Goal: Task Accomplishment & Management: Manage account settings

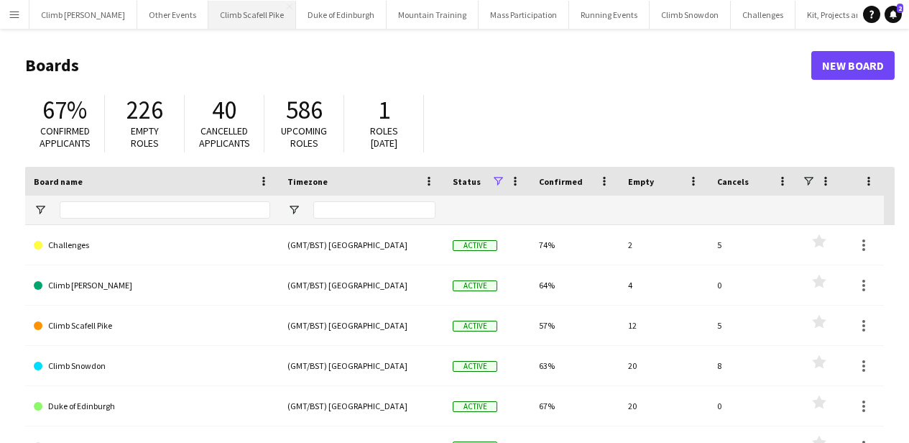
click at [208, 19] on button "Climb Scafell Pike Close" at bounding box center [252, 15] width 88 height 28
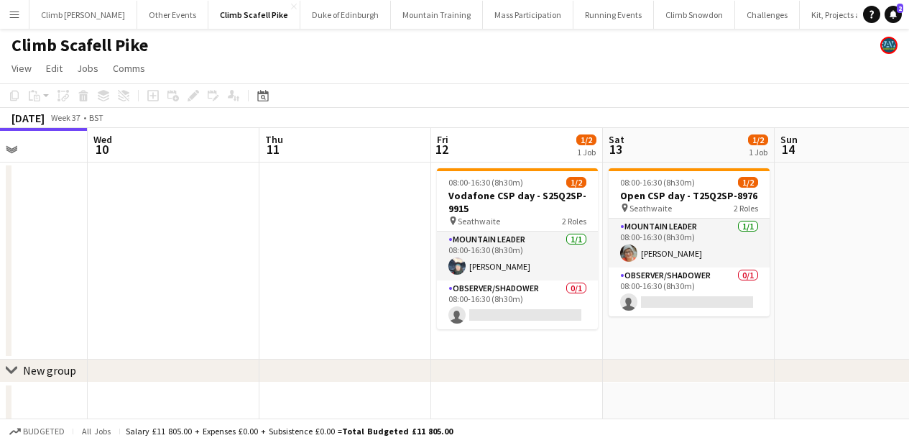
scroll to position [0, 600]
drag, startPoint x: 542, startPoint y: 249, endPoint x: 365, endPoint y: 253, distance: 176.8
click at [365, 253] on app-calendar-viewport "Sat 6 Sun 7 Mon 8 Tue 9 Wed 10 Thu 11 Fri 12 1/2 1 Job Sat 13 1/2 1 Job Sun 14 …" at bounding box center [454, 276] width 909 height 297
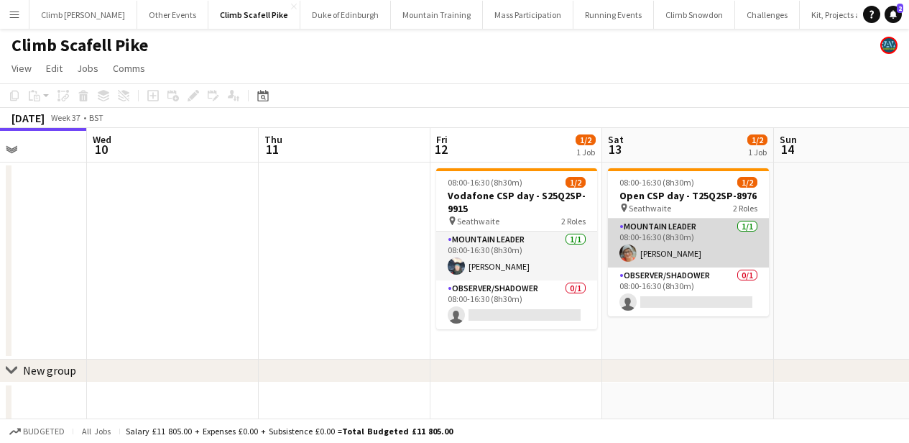
click at [643, 248] on app-card-role "Mountain Leader [DATE] 08:00-16:30 (8h30m) [PERSON_NAME]" at bounding box center [688, 242] width 161 height 49
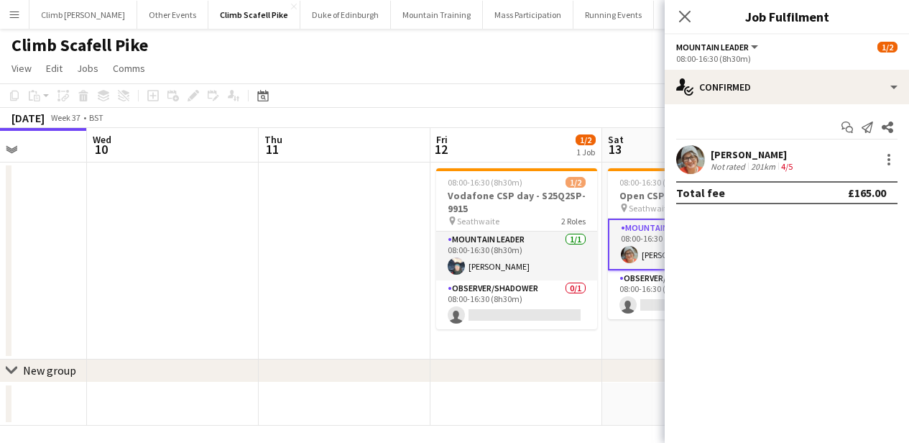
click at [682, 156] on app-user-avatar at bounding box center [690, 159] width 29 height 29
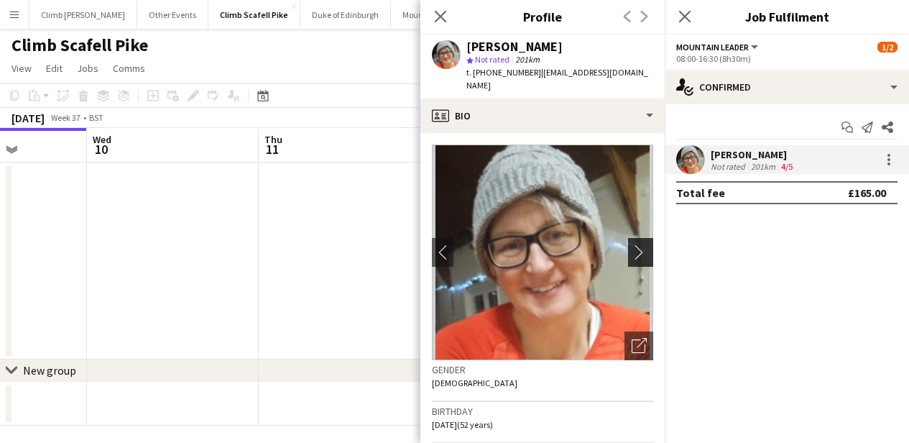
click at [635, 249] on app-icon "chevron-right" at bounding box center [643, 251] width 22 height 15
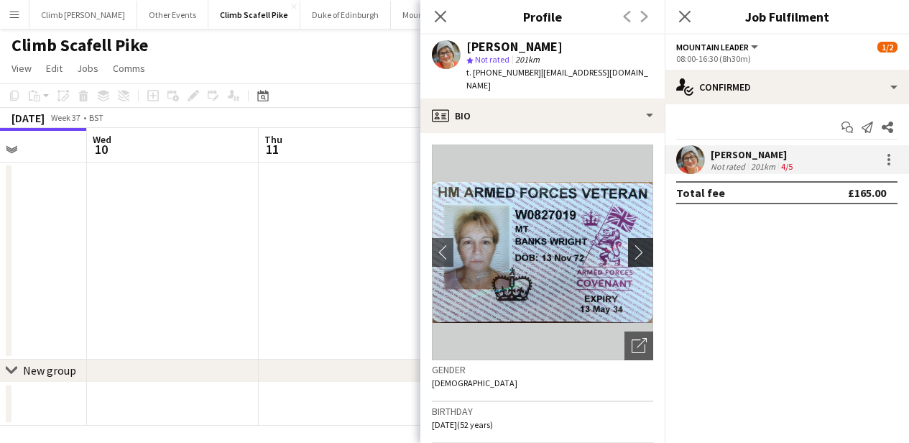
click at [635, 249] on app-icon "chevron-right" at bounding box center [643, 251] width 22 height 15
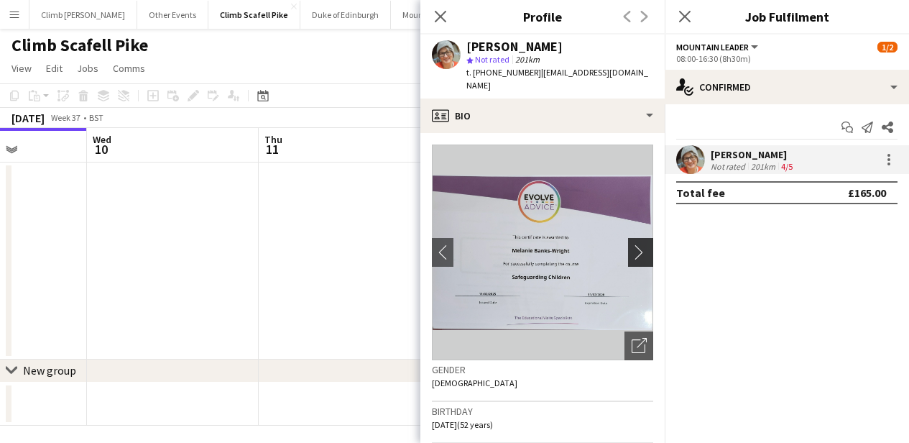
click at [636, 243] on button "chevron-right" at bounding box center [642, 252] width 29 height 29
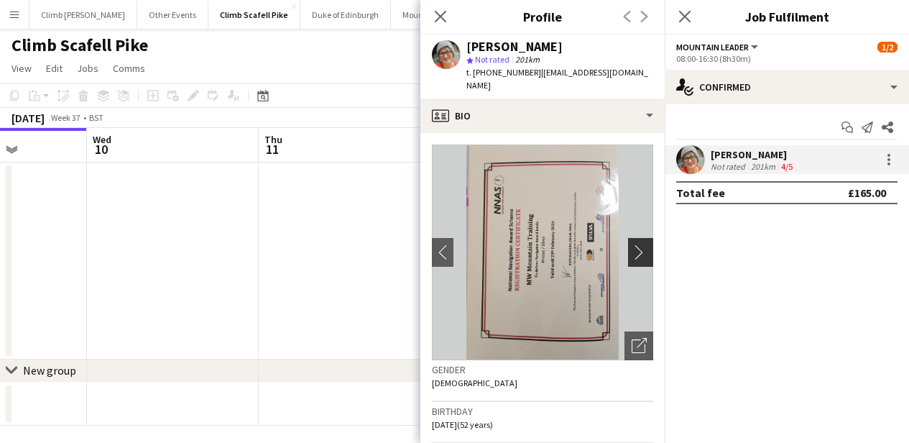
click at [636, 243] on button "chevron-right" at bounding box center [642, 252] width 29 height 29
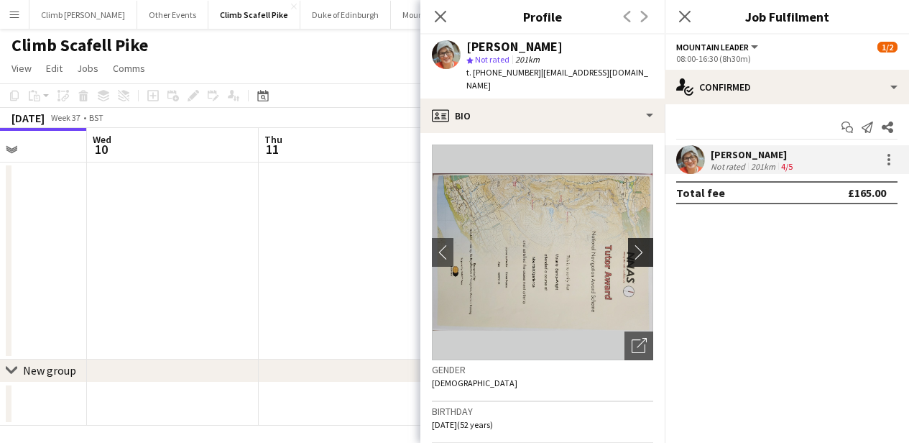
click at [636, 243] on button "chevron-right" at bounding box center [642, 252] width 29 height 29
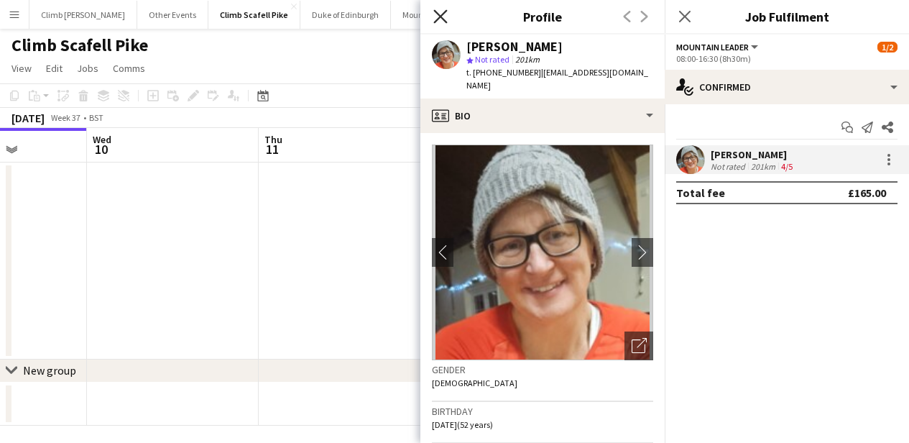
click at [439, 22] on icon "Close pop-in" at bounding box center [440, 16] width 14 height 14
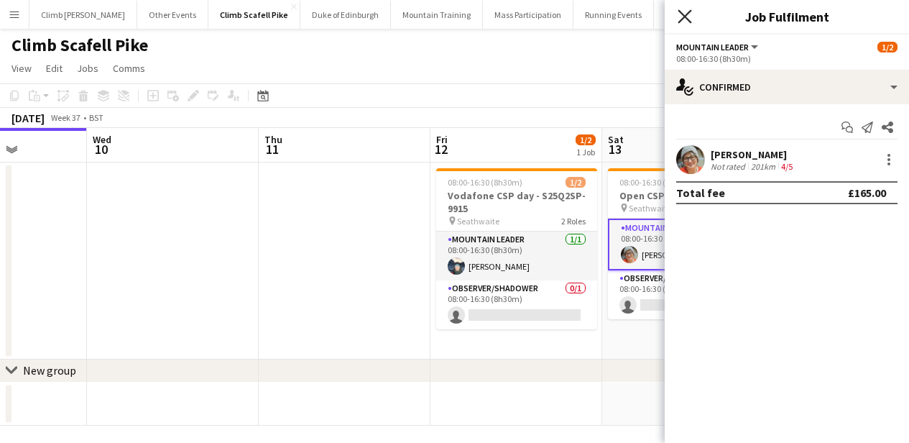
click at [679, 17] on icon "Close pop-in" at bounding box center [685, 16] width 14 height 14
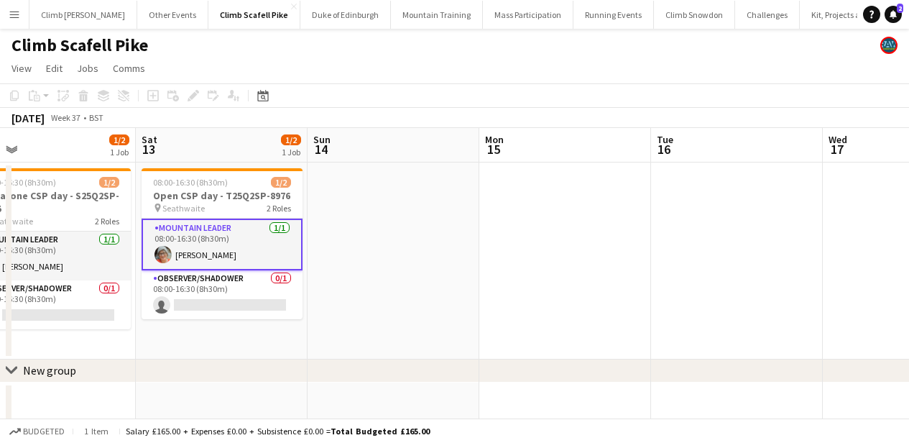
drag, startPoint x: 864, startPoint y: 247, endPoint x: 397, endPoint y: 236, distance: 467.2
click at [398, 236] on app-calendar-viewport "Wed 10 Thu 11 Fri 12 1/2 1 Job Sat 13 1/2 1 Job Sun 14 Mon 15 Tue 16 Wed 17 Thu…" at bounding box center [454, 276] width 909 height 297
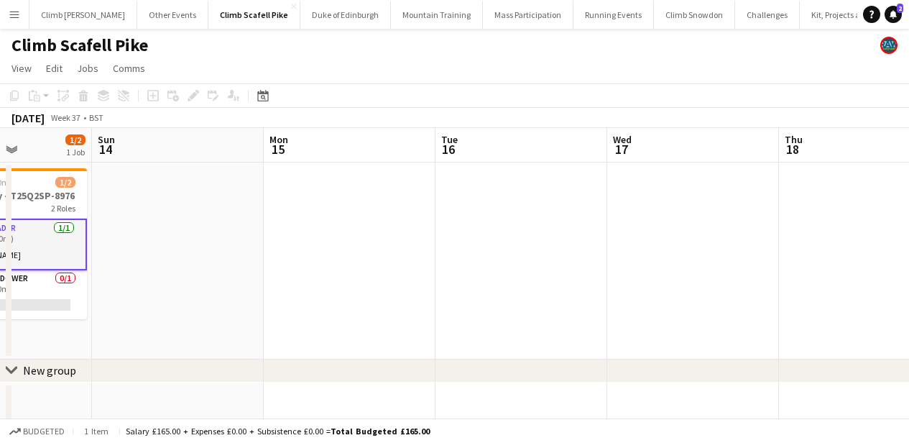
drag, startPoint x: 721, startPoint y: 269, endPoint x: 497, endPoint y: 257, distance: 223.8
click at [356, 248] on app-calendar-viewport "Wed 10 Thu 11 Fri 12 1/2 1 Job Sat 13 1/2 1 Job Sun 14 Mon 15 Tue 16 Wed 17 Thu…" at bounding box center [454, 276] width 909 height 297
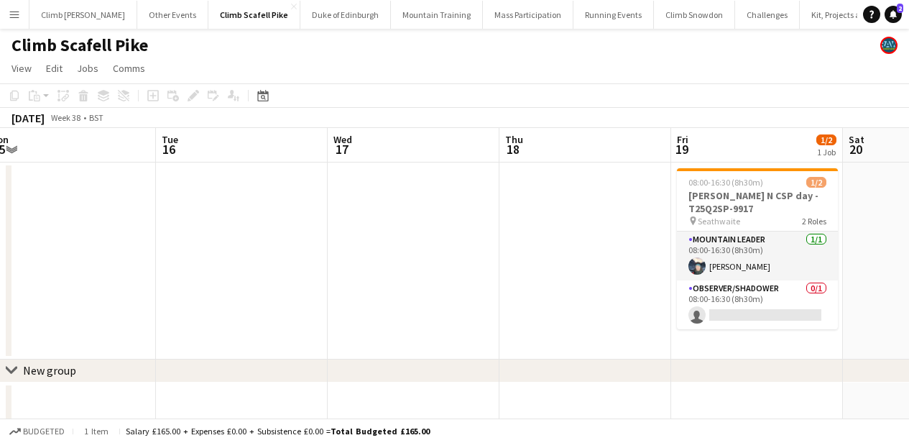
drag, startPoint x: 626, startPoint y: 267, endPoint x: 345, endPoint y: 244, distance: 281.9
click at [329, 243] on app-calendar-viewport "Fri 12 1/2 1 Job Sat 13 1/2 1 Job Sun 14 Mon 15 Tue 16 Wed 17 Thu 18 Fri 19 1/2…" at bounding box center [454, 353] width 909 height 451
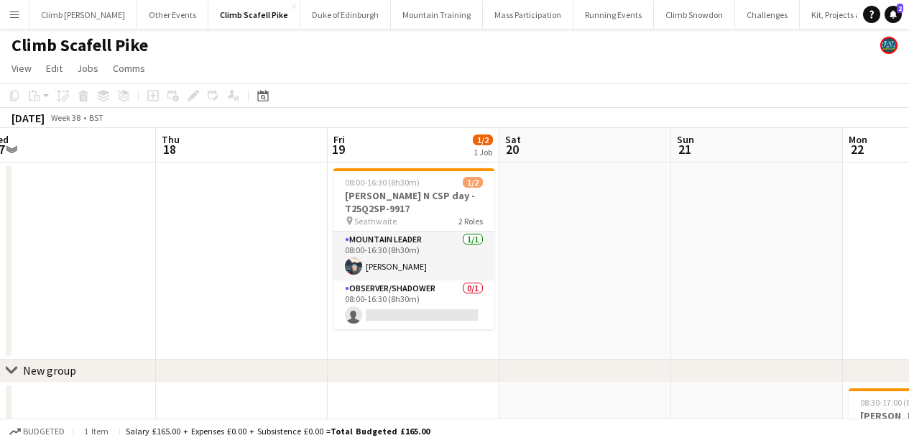
drag, startPoint x: 778, startPoint y: 273, endPoint x: 270, endPoint y: 238, distance: 509.2
click at [261, 238] on app-calendar-viewport "Sun 14 Mon 15 Tue 16 Wed 17 Thu 18 Fri 19 1/2 1 Job Sat 20 Sun 21 Mon 22 1/2 1 …" at bounding box center [454, 353] width 909 height 451
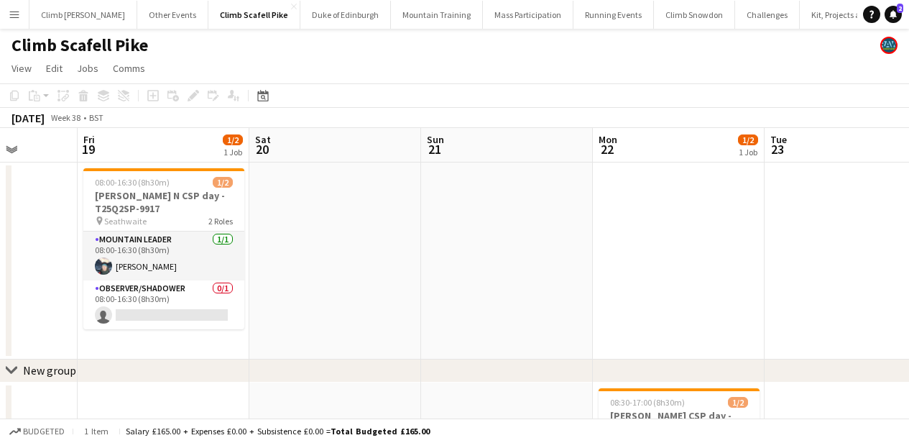
drag, startPoint x: 568, startPoint y: 251, endPoint x: 316, endPoint y: 240, distance: 252.5
click at [315, 240] on app-calendar-viewport "Tue 16 Wed 17 Thu 18 Fri 19 1/2 1 Job Sat 20 Sun 21 Mon 22 1/2 1 Job Tue 23 Wed…" at bounding box center [454, 353] width 909 height 451
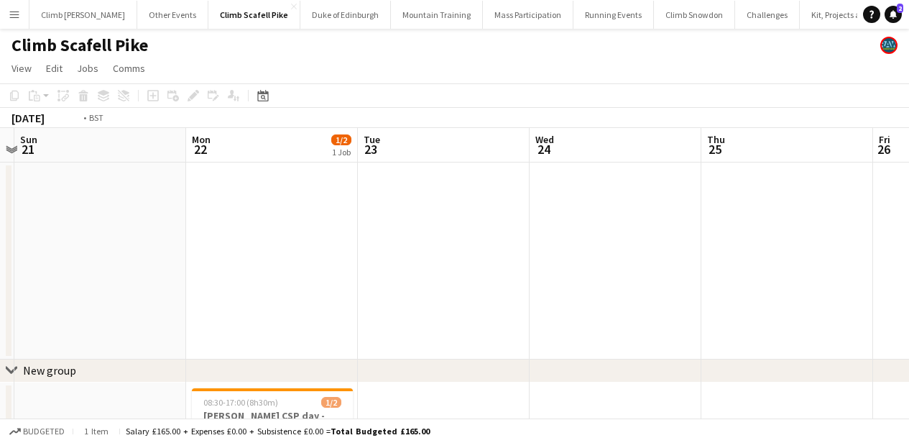
drag, startPoint x: 679, startPoint y: 282, endPoint x: 342, endPoint y: 257, distance: 338.0
click at [342, 257] on app-calendar-viewport "Thu 18 Fri 19 1/2 1 Job Sat 20 Sun 21 Mon 22 1/2 1 Job Tue 23 Wed 24 Thu 25 Fri…" at bounding box center [454, 353] width 909 height 451
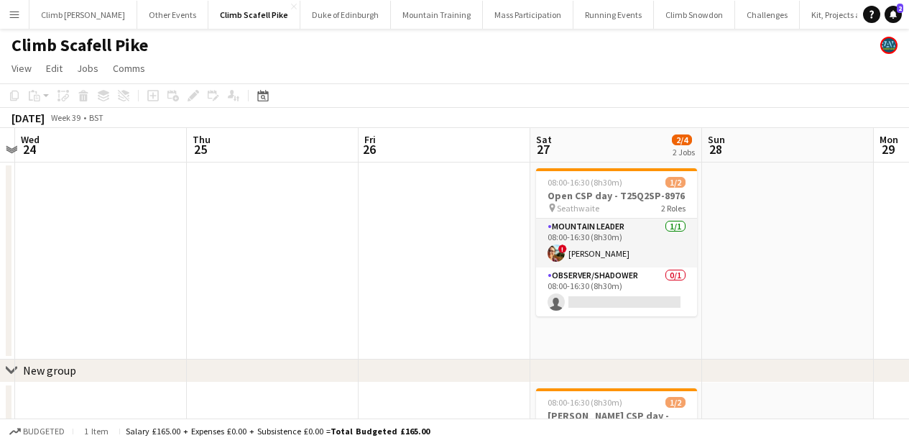
scroll to position [0, 357]
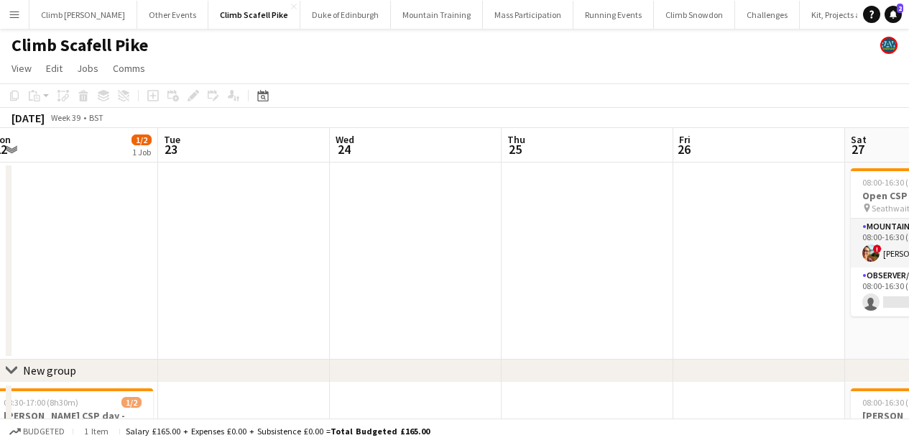
drag, startPoint x: 379, startPoint y: 259, endPoint x: 292, endPoint y: 257, distance: 86.3
click at [292, 257] on app-calendar-viewport "Sat 20 Sun 21 Mon 22 1/2 1 Job Tue 23 Wed 24 Thu 25 Fri 26 Sat 27 2/4 2 Jobs Su…" at bounding box center [454, 353] width 909 height 451
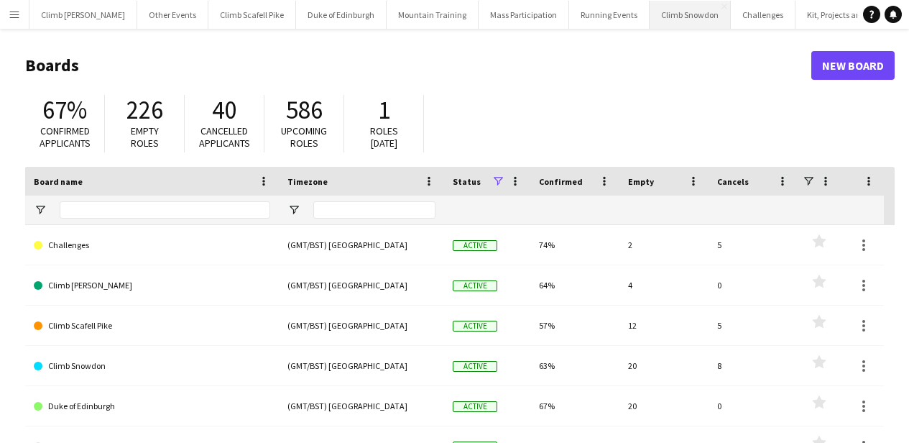
click at [650, 22] on button "Climb Snowdon Close" at bounding box center [690, 15] width 81 height 28
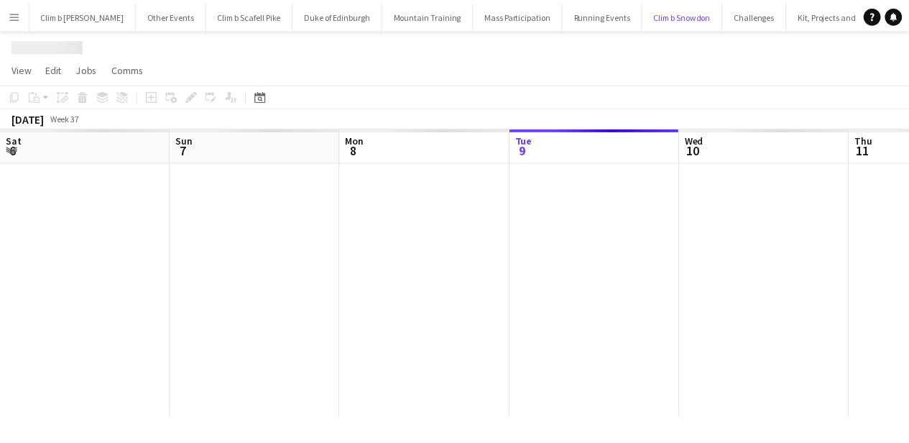
scroll to position [0, 343]
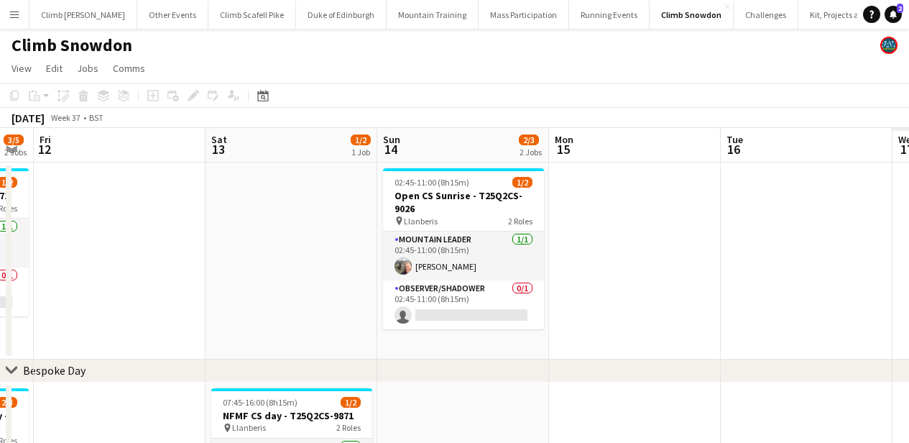
drag, startPoint x: 834, startPoint y: 221, endPoint x: 484, endPoint y: 239, distance: 350.4
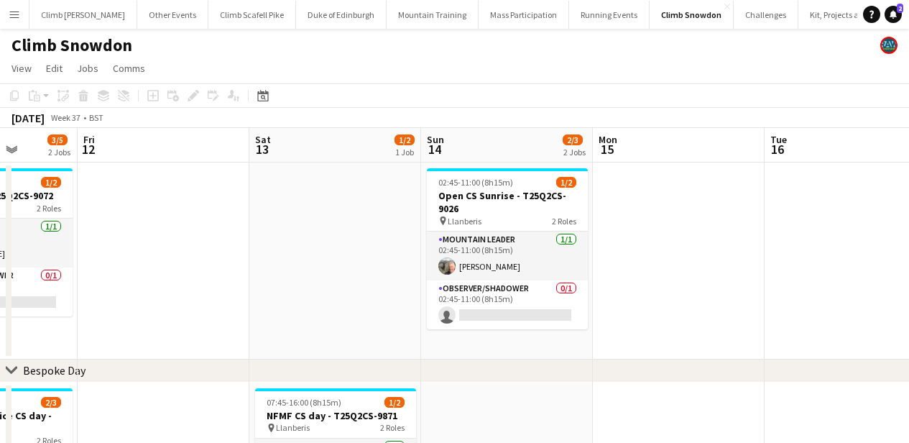
drag, startPoint x: 811, startPoint y: 241, endPoint x: 495, endPoint y: 249, distance: 315.5
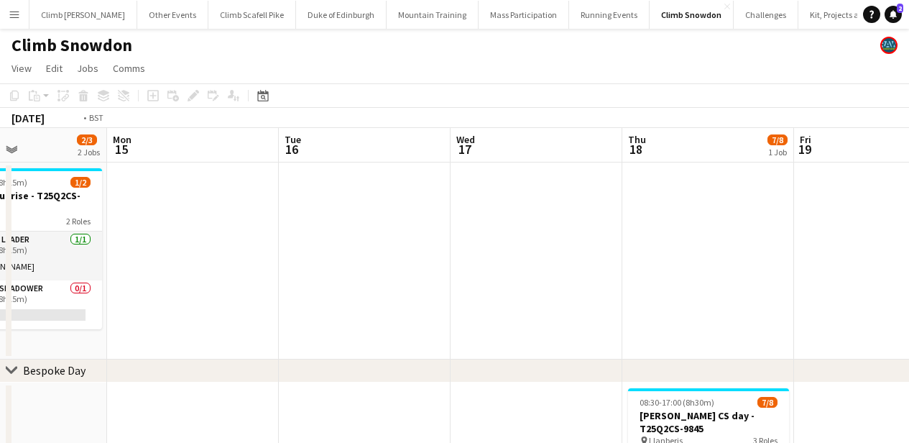
drag, startPoint x: 497, startPoint y: 244, endPoint x: 216, endPoint y: 248, distance: 281.0
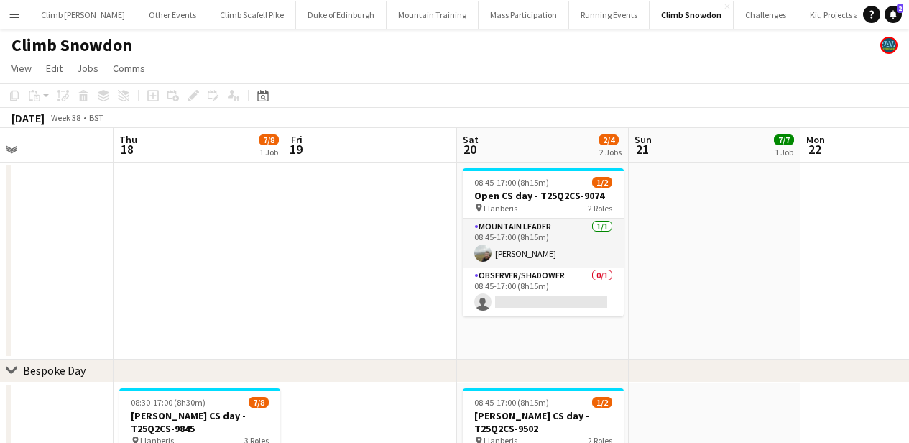
drag, startPoint x: 482, startPoint y: 248, endPoint x: 159, endPoint y: 246, distance: 323.3
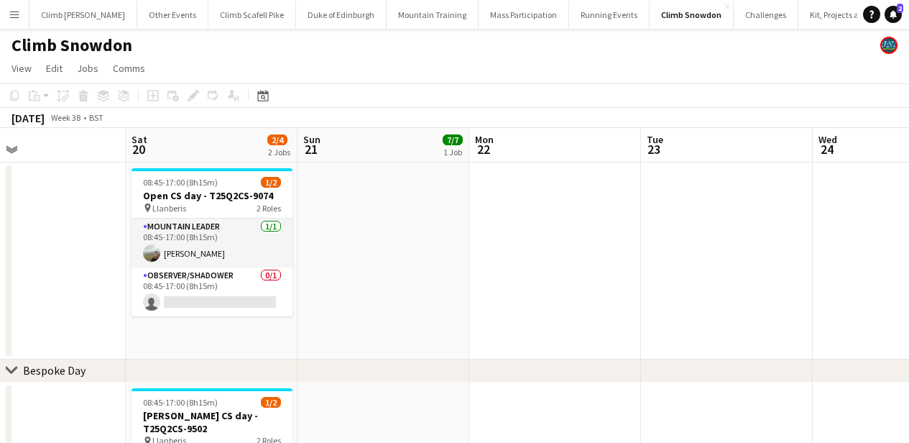
drag, startPoint x: 605, startPoint y: 265, endPoint x: 452, endPoint y: 251, distance: 153.7
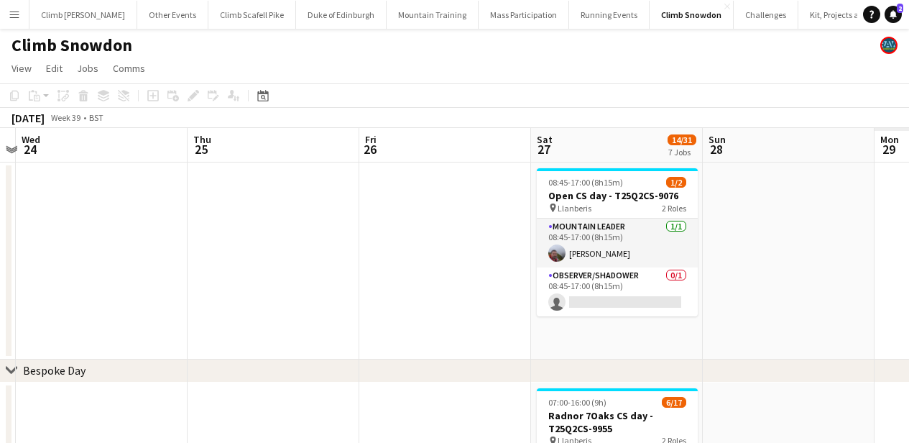
drag, startPoint x: 405, startPoint y: 262, endPoint x: 246, endPoint y: 268, distance: 159.6
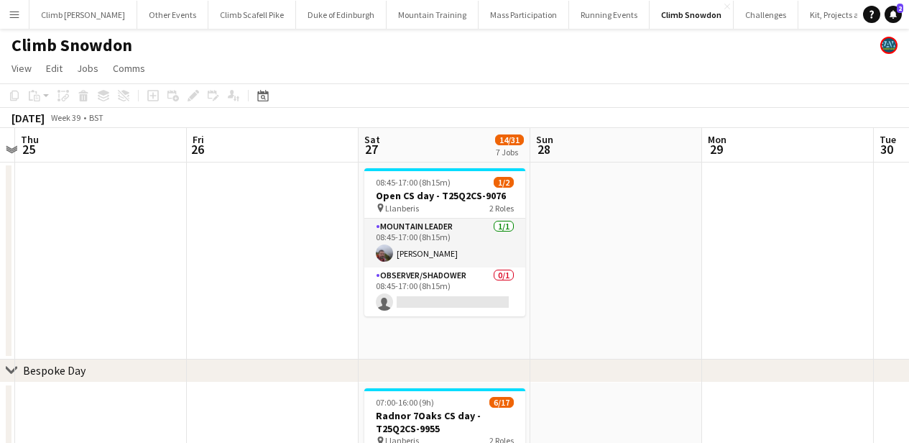
scroll to position [0, 502]
drag, startPoint x: 464, startPoint y: 254, endPoint x: 290, endPoint y: 268, distance: 174.5
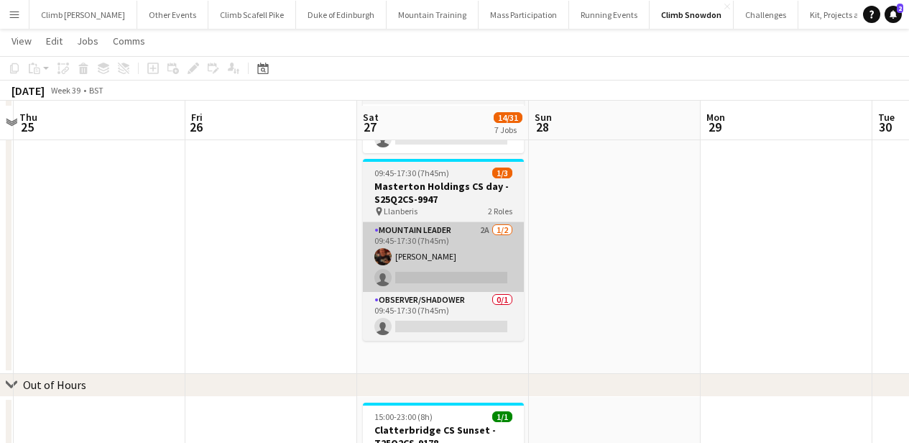
scroll to position [965, 0]
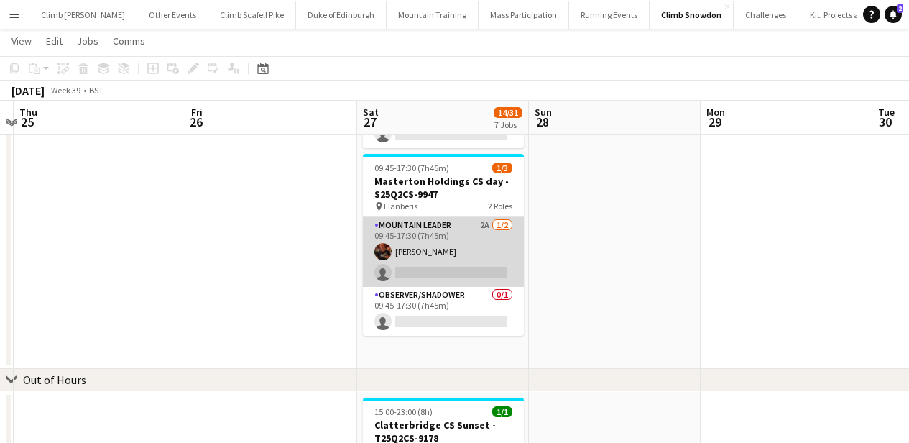
click at [472, 228] on app-card-role "Mountain Leader 2A 1/2 09:45-17:30 (7h45m) Tony Lowe single-neutral-actions" at bounding box center [443, 252] width 161 height 70
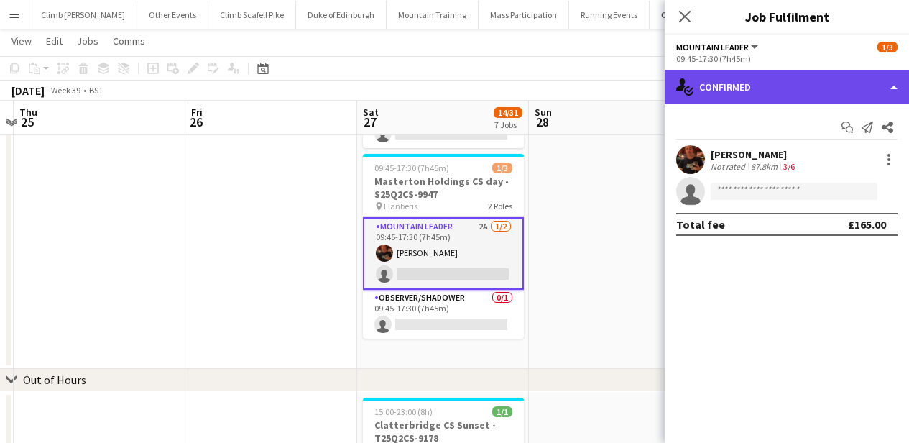
click at [735, 98] on div "single-neutral-actions-check-2 Confirmed" at bounding box center [787, 87] width 244 height 34
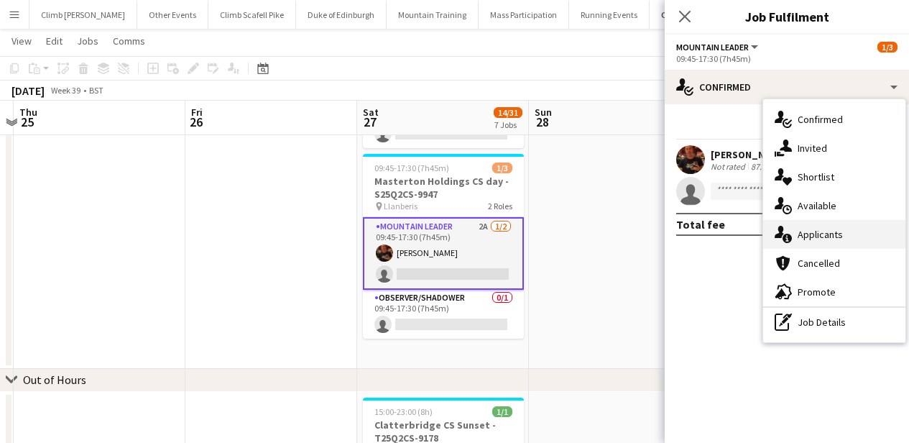
click at [809, 228] on span "Applicants" at bounding box center [820, 234] width 45 height 13
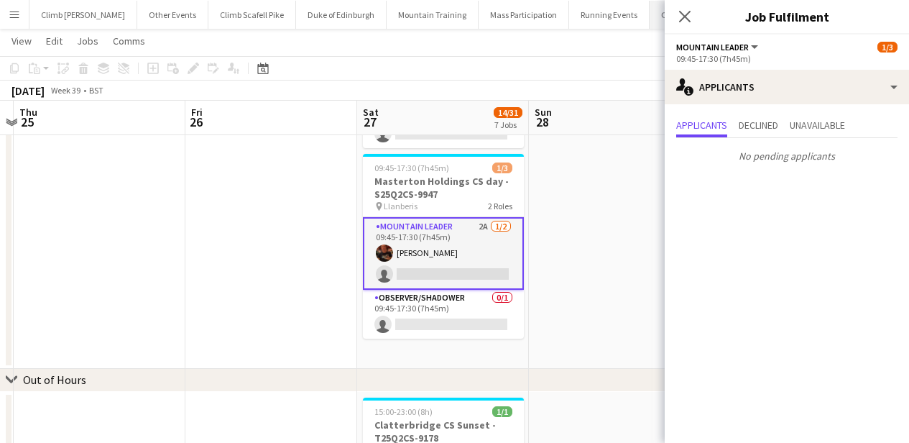
click at [683, 13] on icon "Close pop-in" at bounding box center [684, 16] width 11 height 11
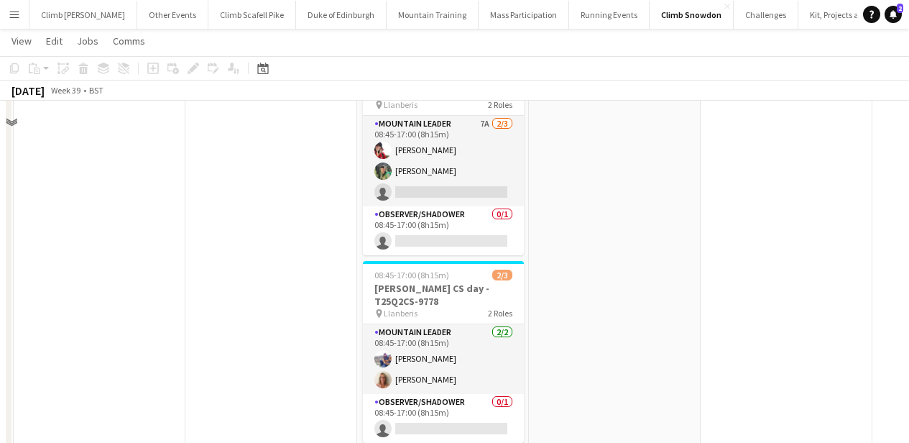
scroll to position [614, 0]
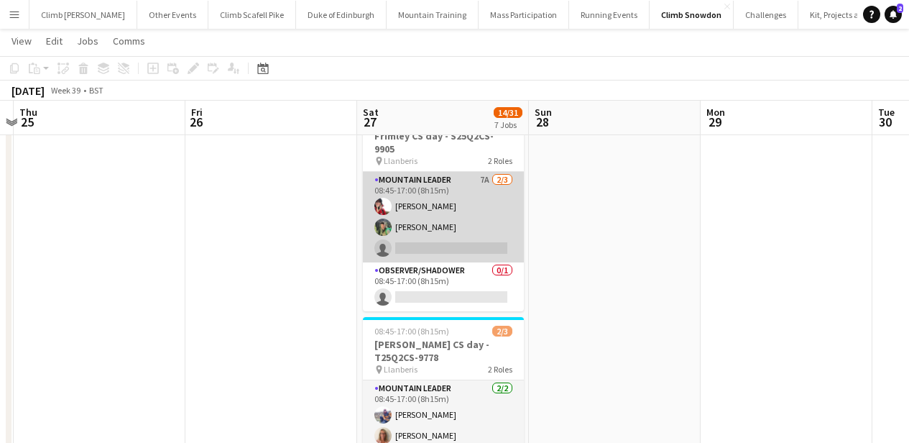
click at [466, 223] on app-card-role "Mountain Leader 7A 2/3 08:45-17:00 (8h15m) Sonia Williams Tom Robertson single-…" at bounding box center [443, 217] width 161 height 91
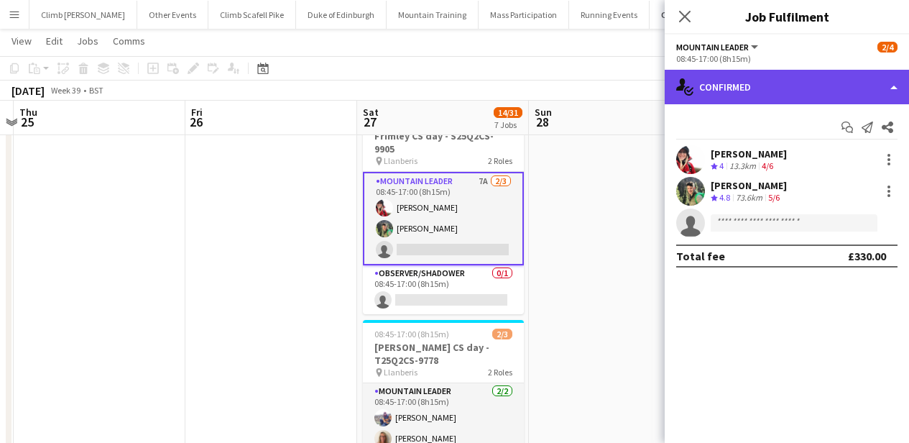
click at [742, 91] on div "single-neutral-actions-check-2 Confirmed" at bounding box center [787, 87] width 244 height 34
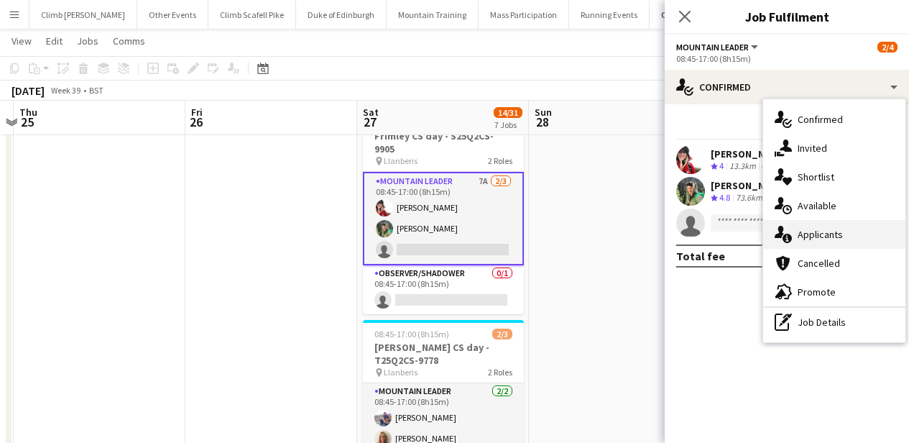
click at [826, 228] on span "Applicants" at bounding box center [820, 234] width 45 height 13
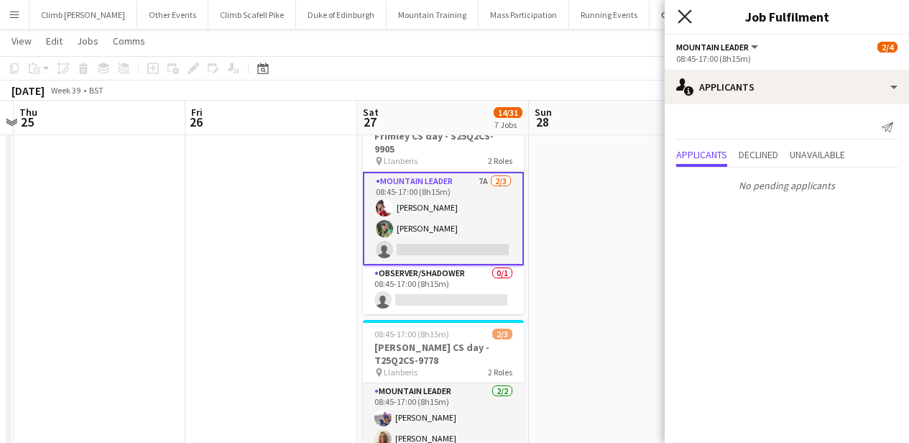
click at [683, 17] on icon at bounding box center [685, 16] width 14 height 14
